Goal: Transaction & Acquisition: Book appointment/travel/reservation

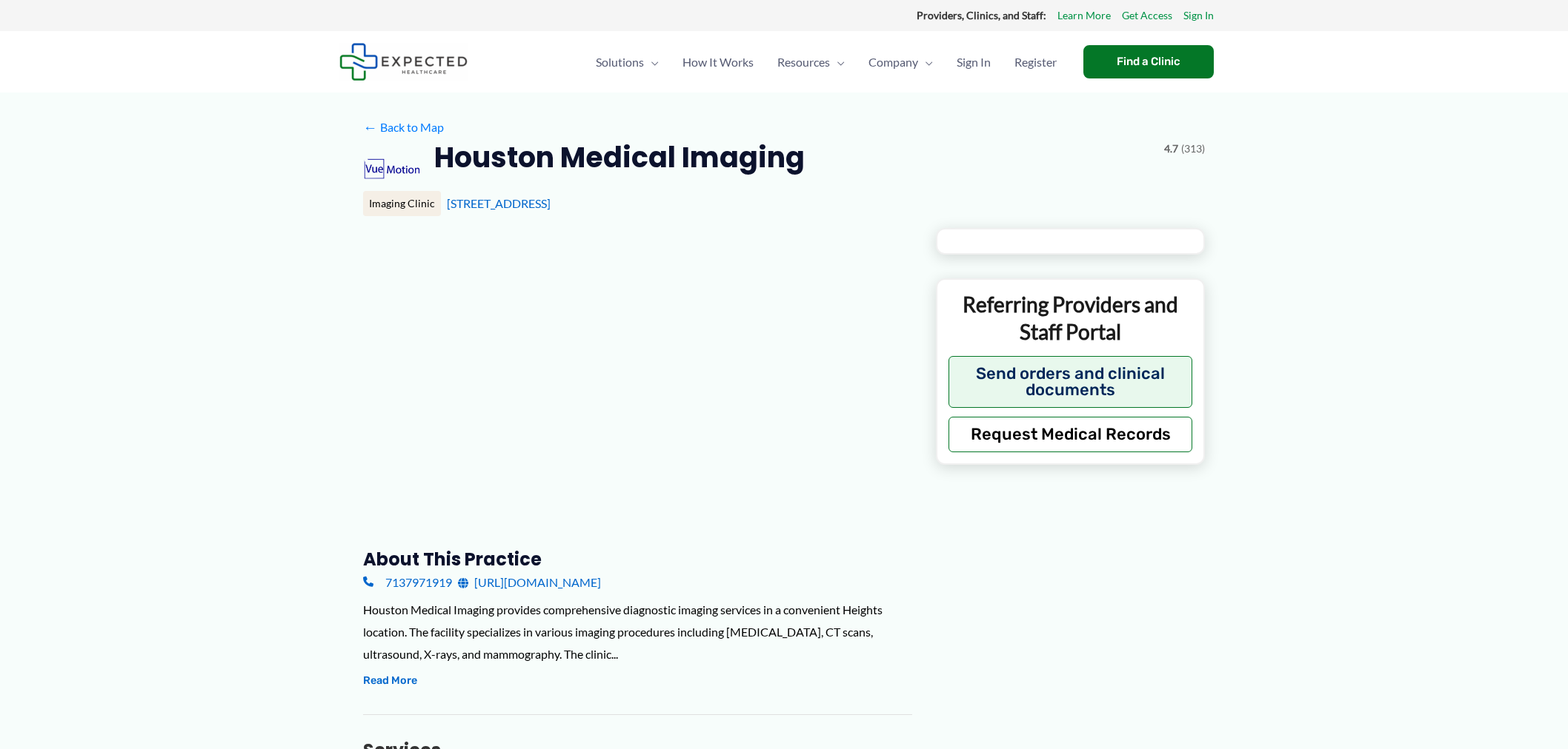
type input "**********"
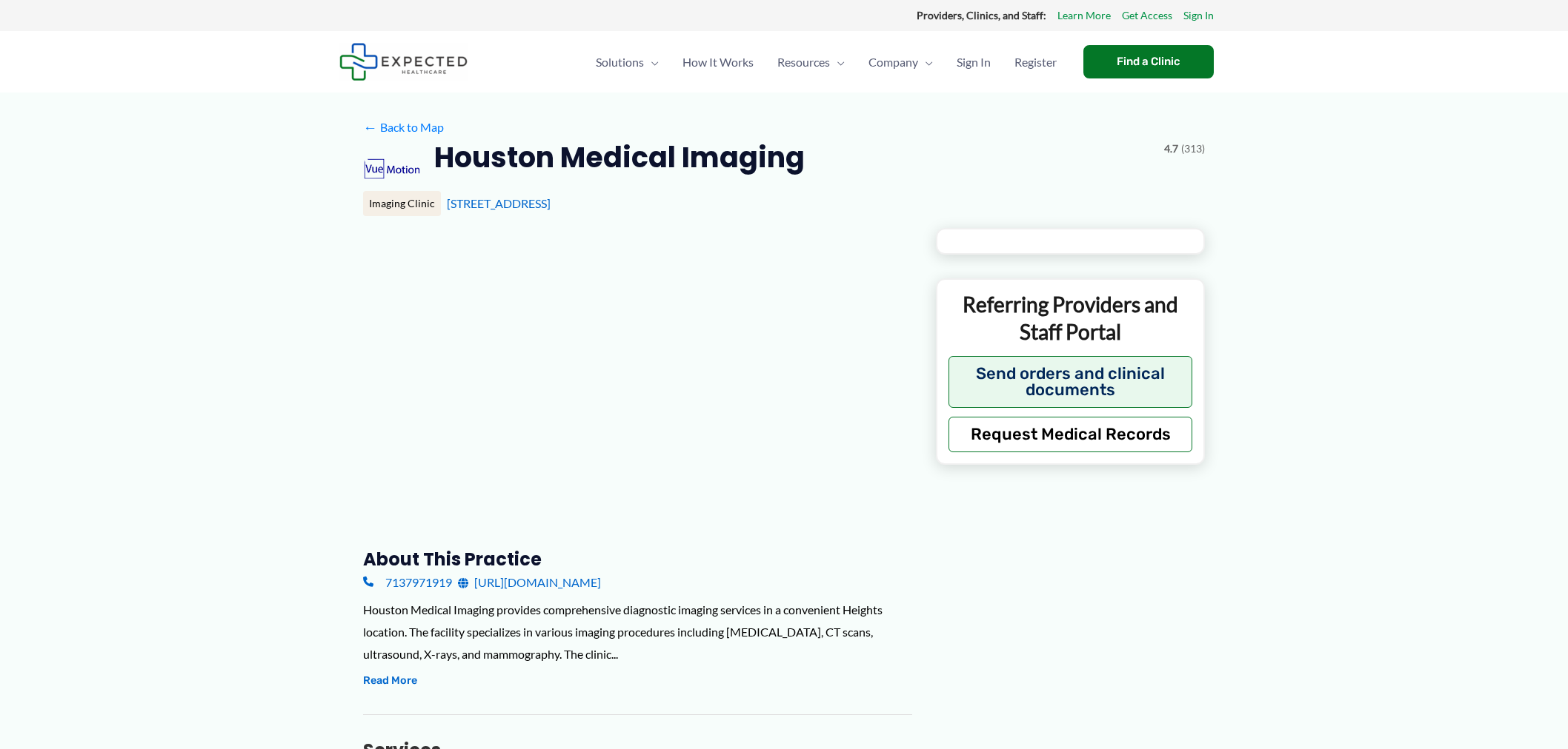
type input "**********"
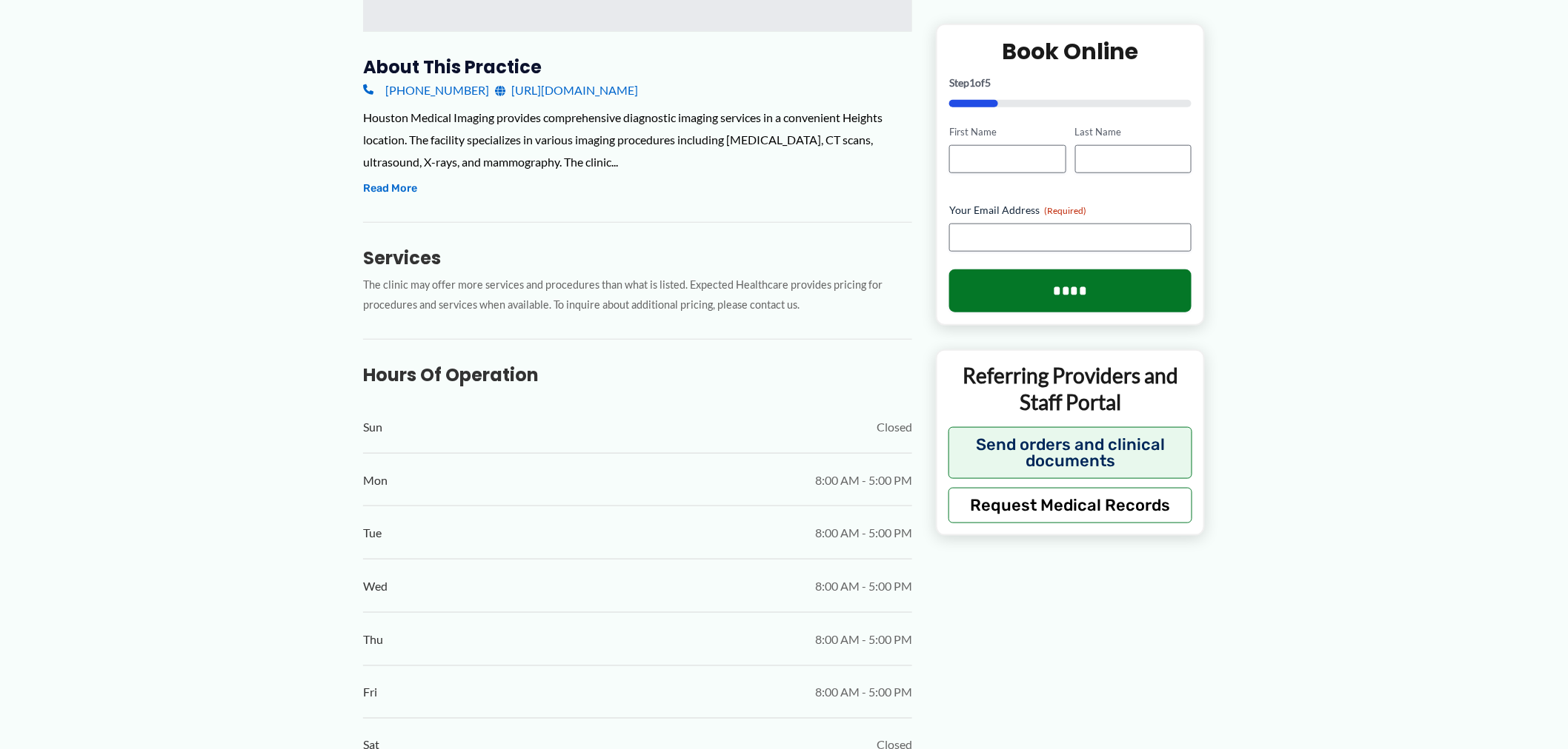
scroll to position [493, 0]
